Goal: Information Seeking & Learning: Check status

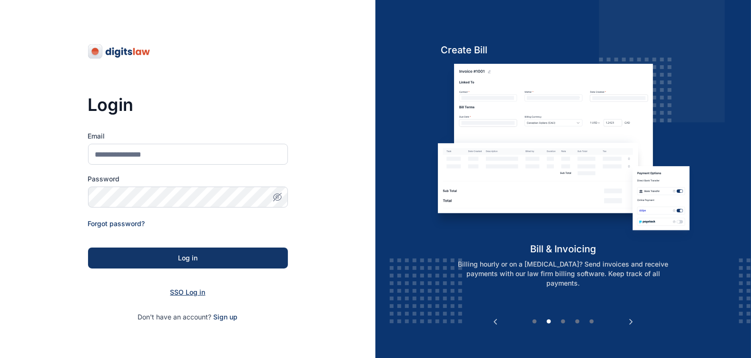
click at [187, 295] on span "SSO Log in" at bounding box center [187, 292] width 35 height 8
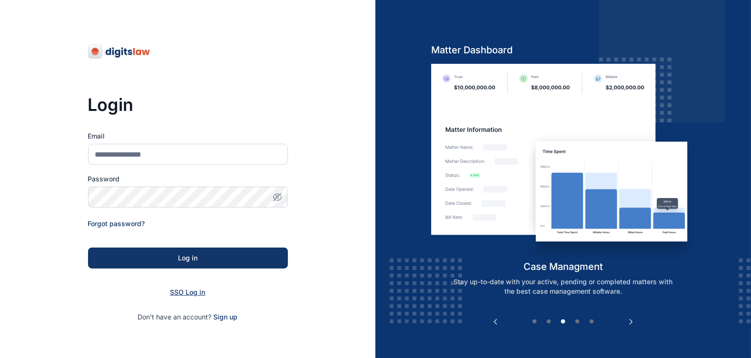
click at [187, 295] on span "SSO Log in" at bounding box center [187, 292] width 35 height 8
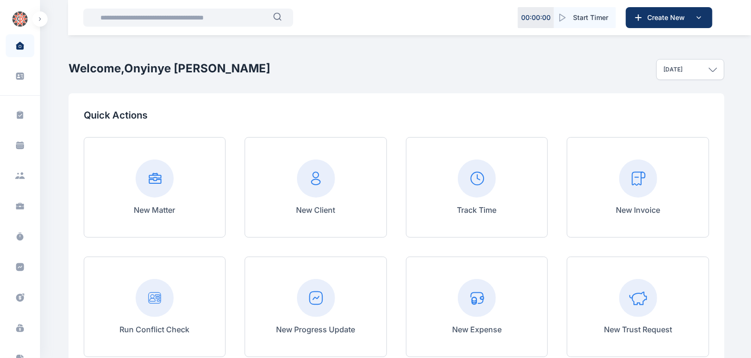
click at [196, 10] on input "text" at bounding box center [184, 17] width 178 height 19
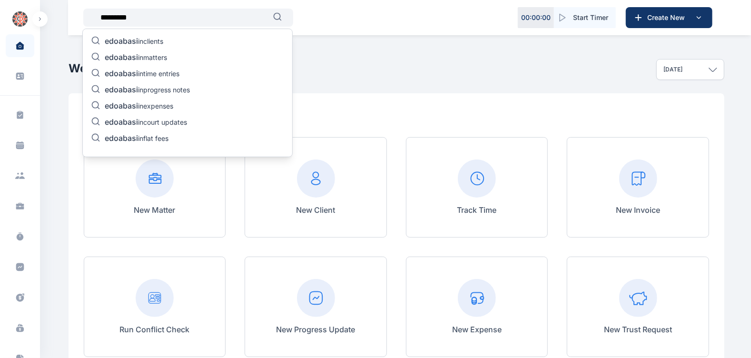
type input "********"
click at [154, 52] on p "edoabasi in matters" at bounding box center [136, 57] width 62 height 11
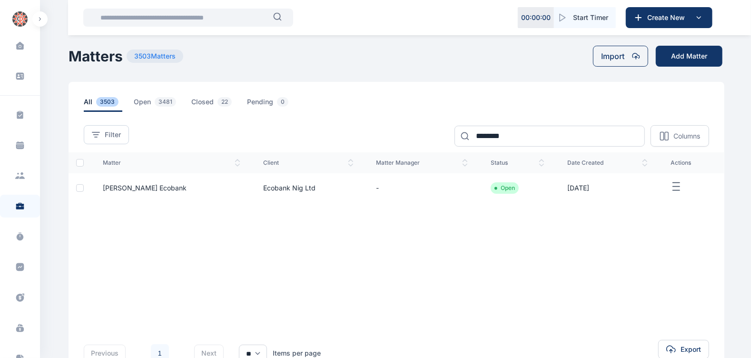
click at [187, 187] on span "[PERSON_NAME] Ecobank" at bounding box center [145, 188] width 84 height 8
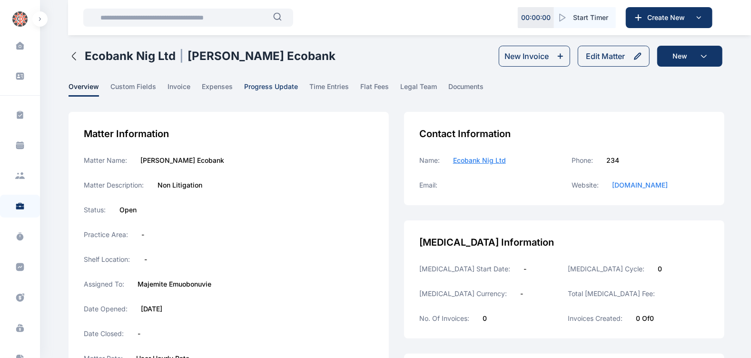
click at [284, 84] on span "progress update" at bounding box center [271, 89] width 54 height 15
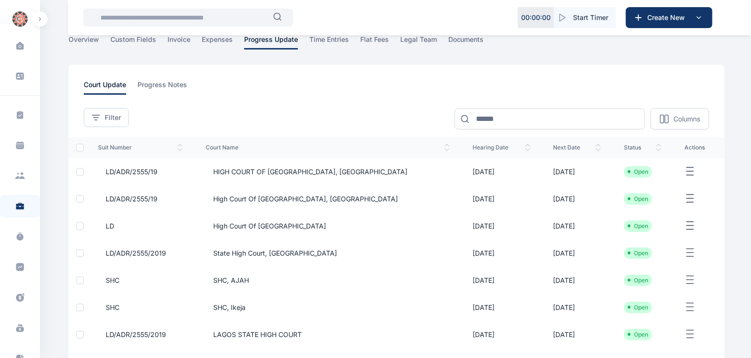
scroll to position [52, 0]
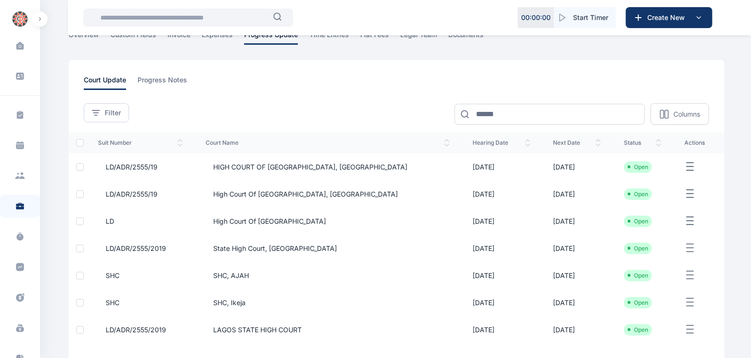
click at [310, 162] on span "HIGH COURT OF [GEOGRAPHIC_DATA], [GEOGRAPHIC_DATA]" at bounding box center [307, 167] width 202 height 10
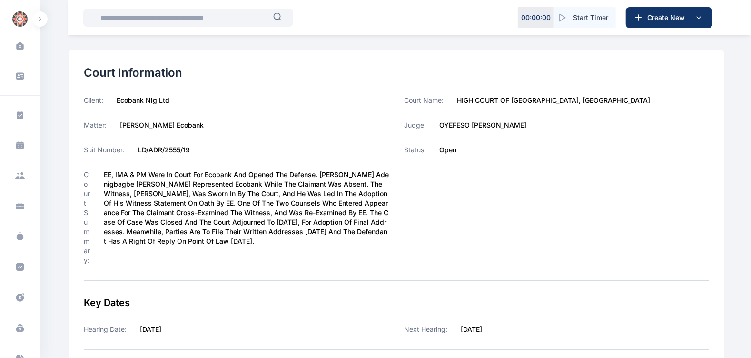
scroll to position [69, 0]
